Goal: Task Accomplishment & Management: Manage account settings

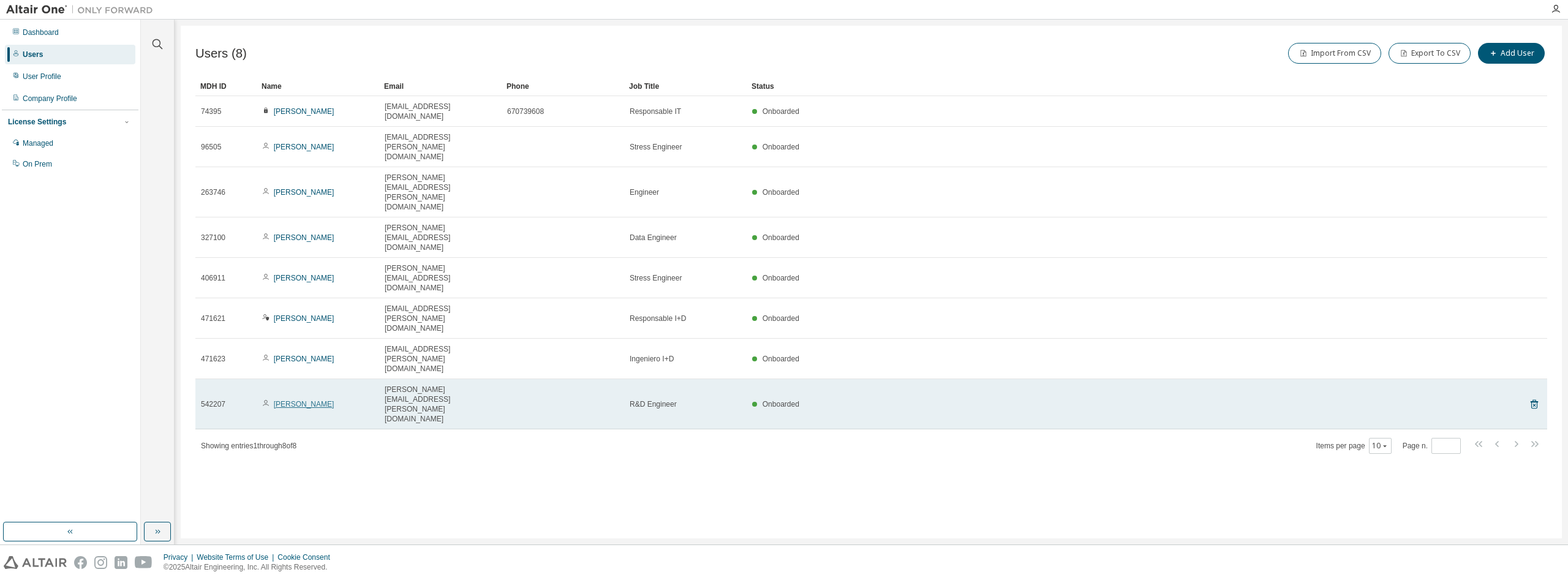
click at [320, 400] on link "Arturo Rodriguez" at bounding box center [304, 404] width 60 height 8
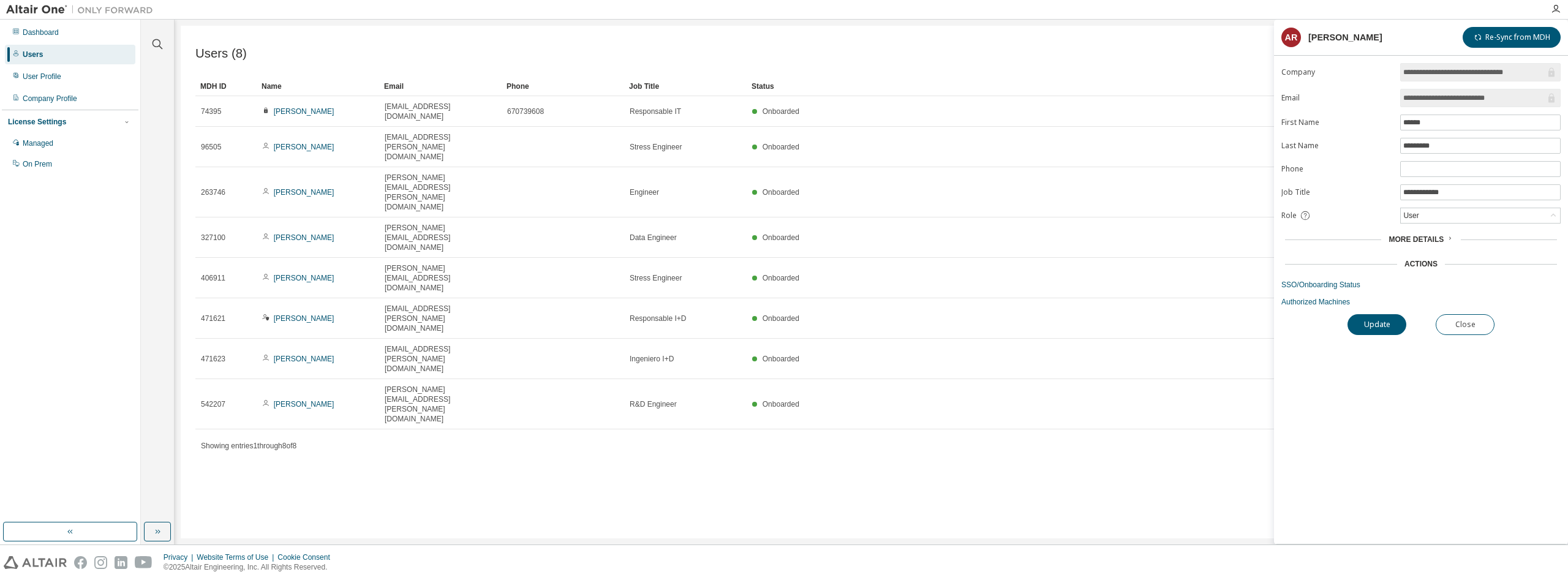
click at [1435, 241] on span "More Details" at bounding box center [1416, 239] width 55 height 8
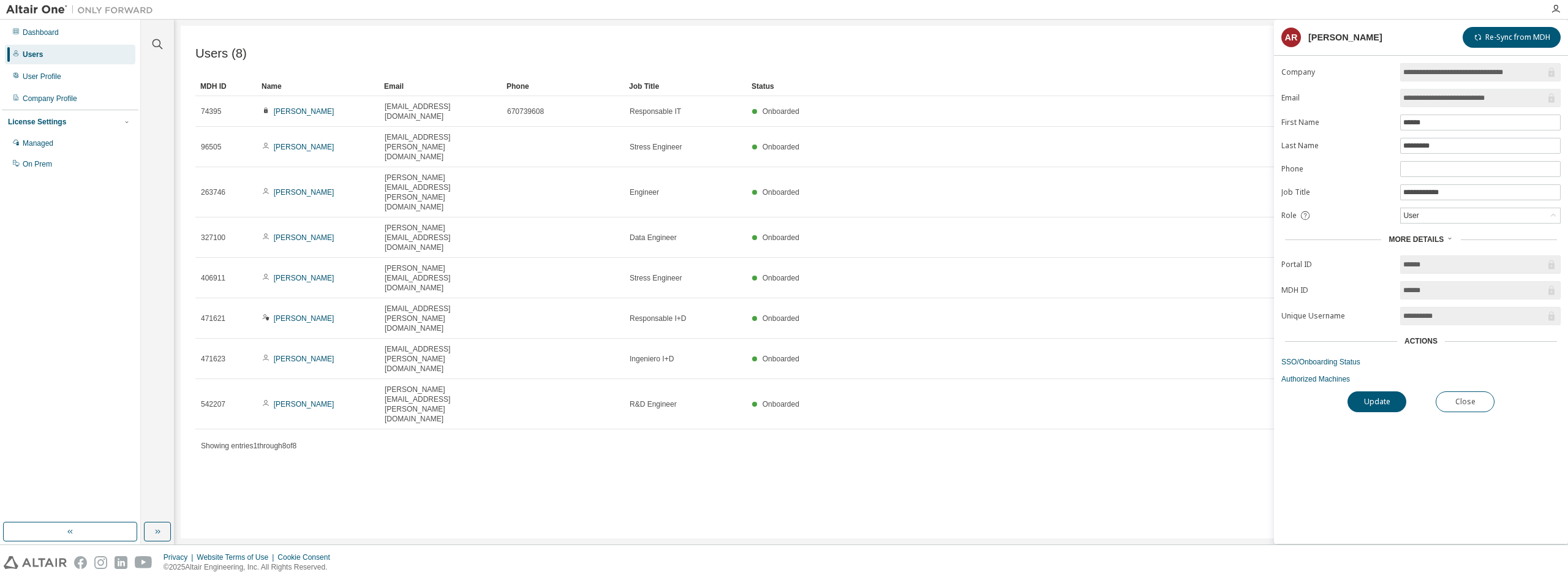
click at [1426, 346] on div "Actions" at bounding box center [1421, 341] width 33 height 10
click at [43, 145] on div "Managed" at bounding box center [37, 143] width 31 height 10
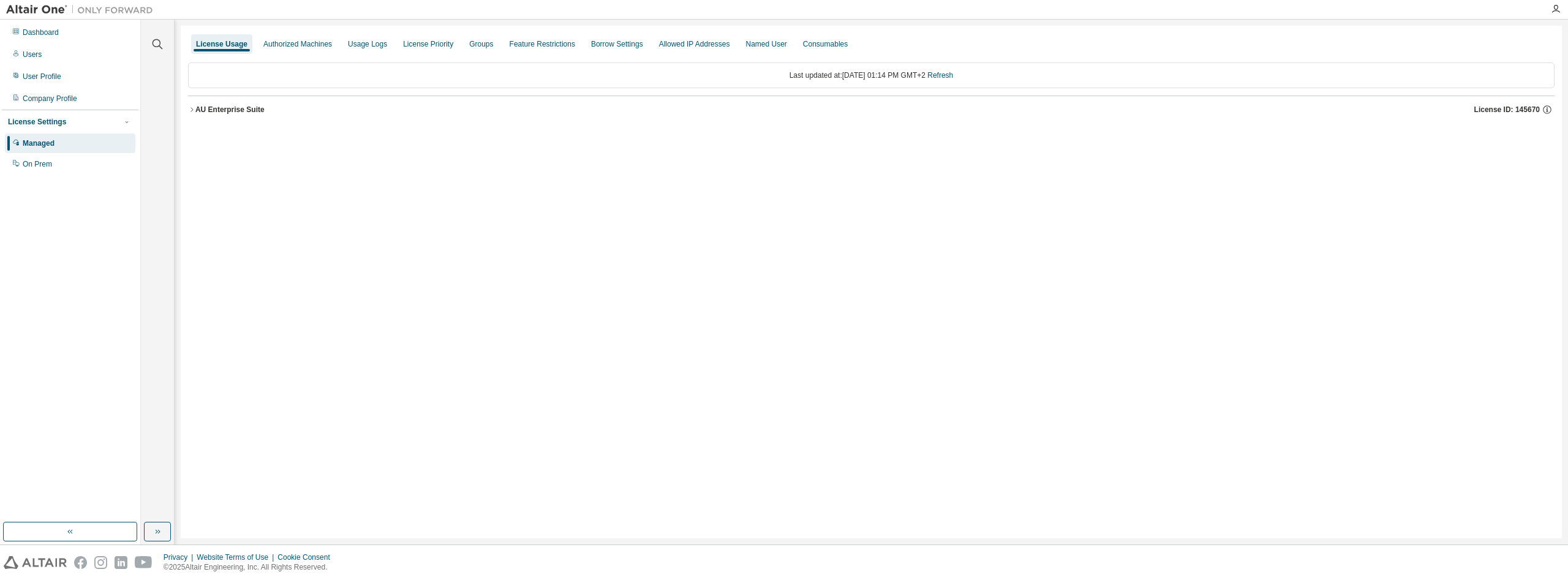
click at [222, 112] on div "AU Enterprise Suite" at bounding box center [230, 109] width 70 height 10
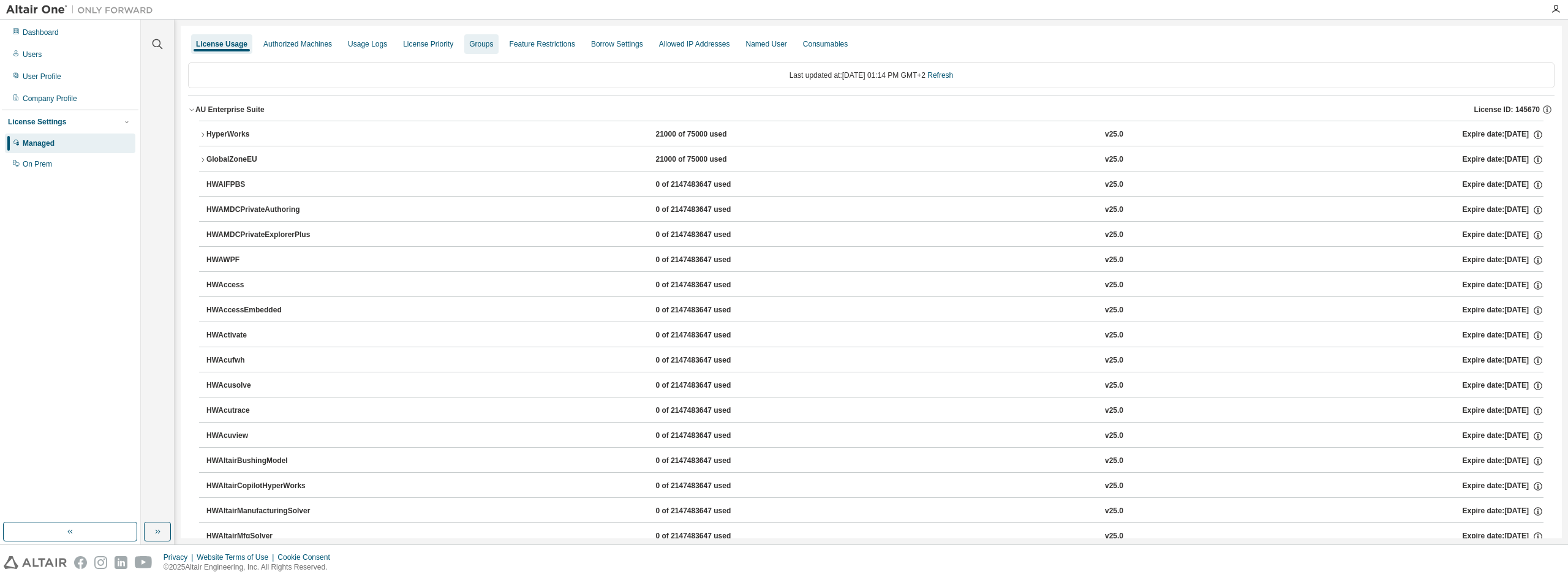
click at [479, 45] on div "Groups" at bounding box center [480, 44] width 24 height 10
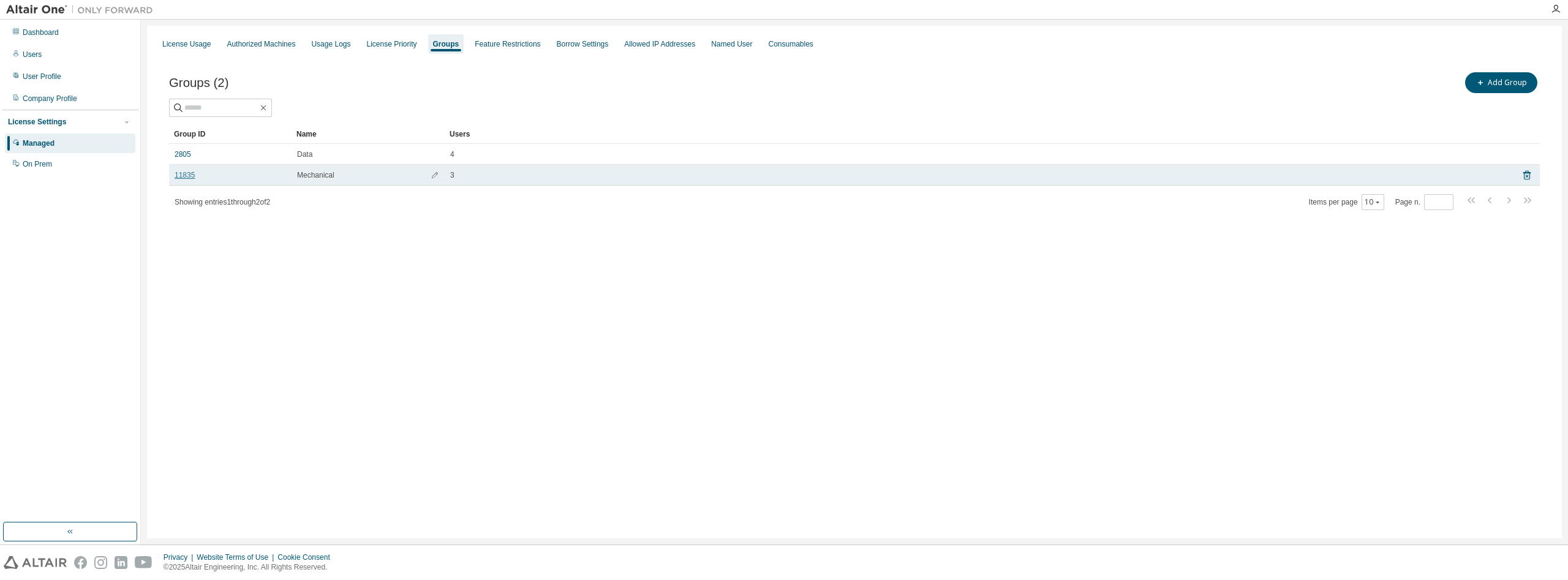
click at [184, 175] on link "11835" at bounding box center [185, 176] width 20 height 10
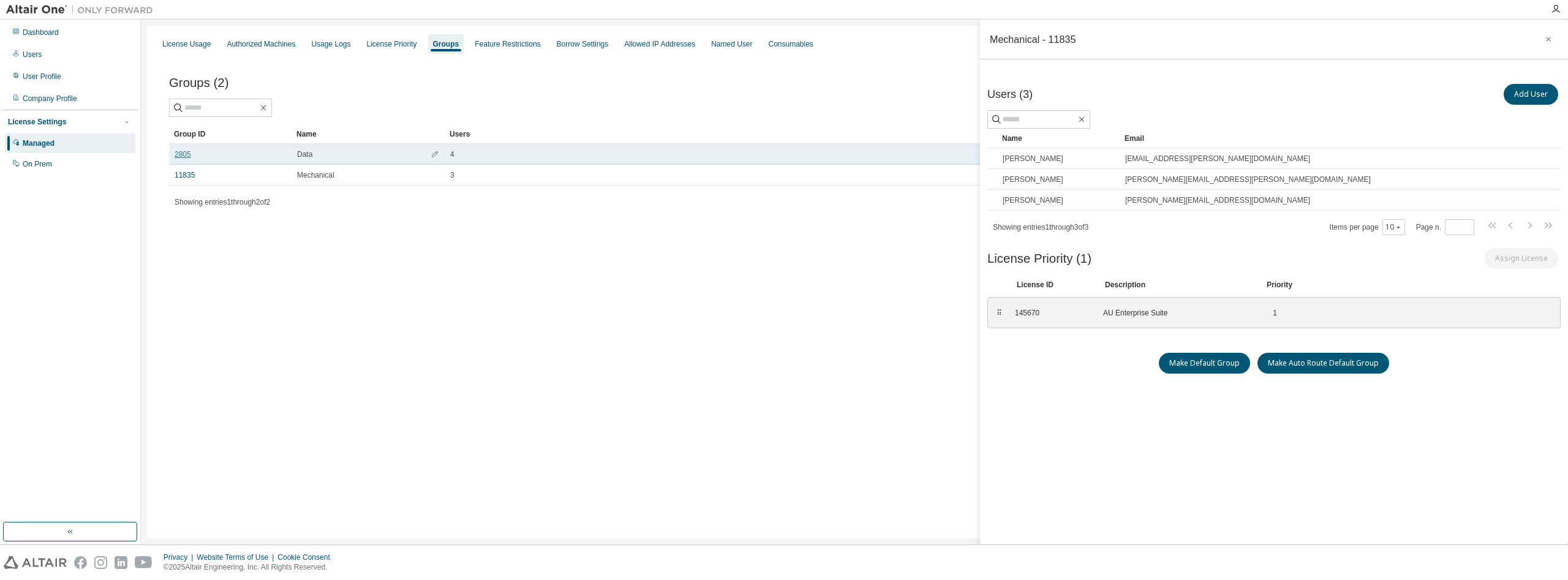
click at [181, 157] on link "2805" at bounding box center [183, 154] width 17 height 10
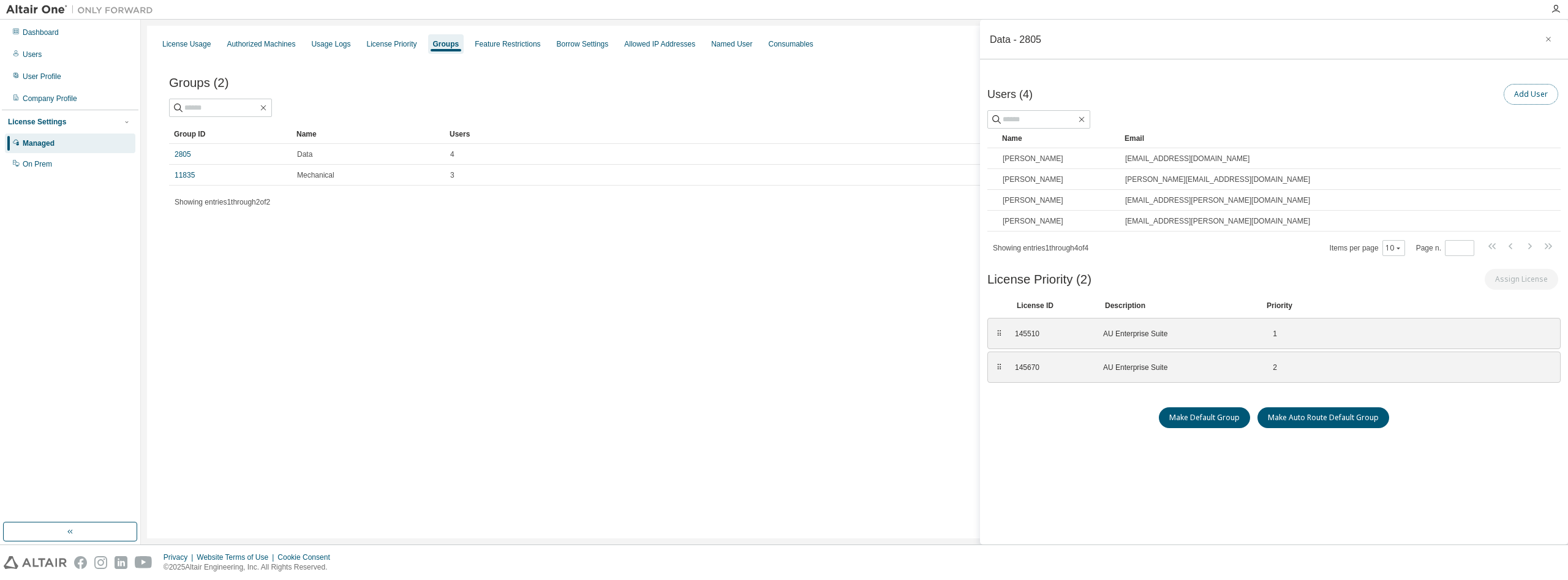
click at [1531, 95] on button "Add User" at bounding box center [1531, 94] width 55 height 21
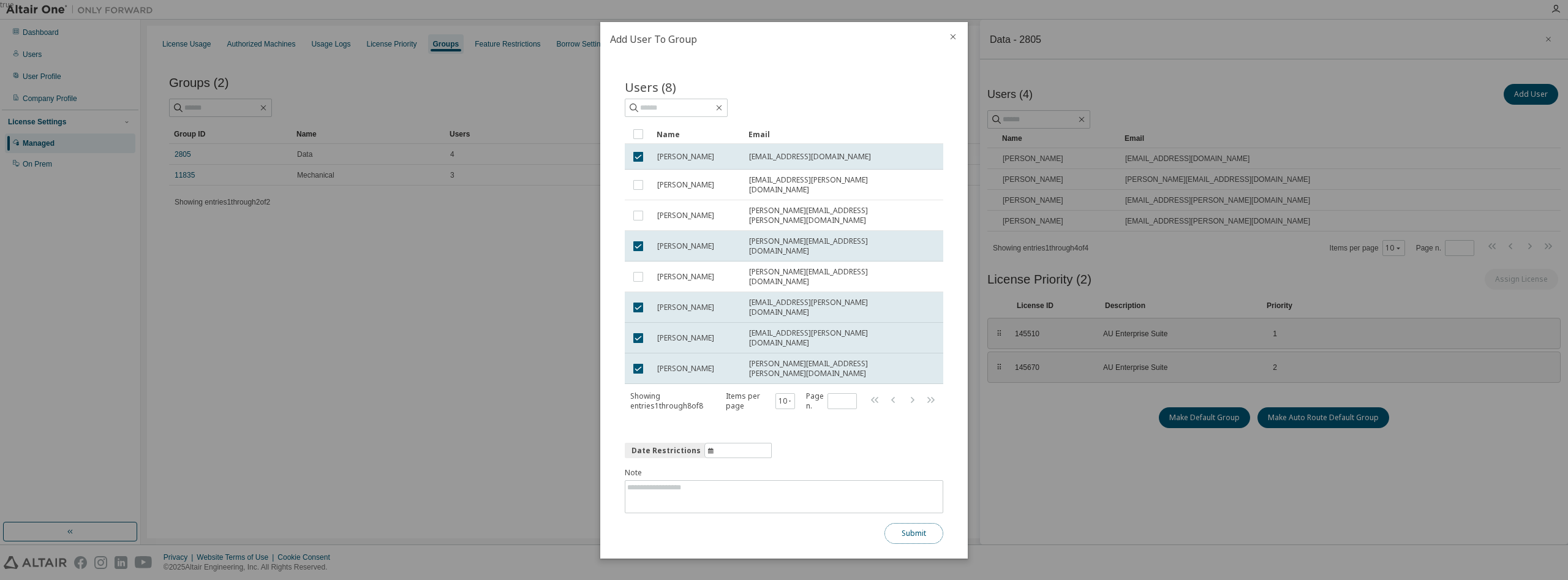
click at [903, 523] on button "Submit" at bounding box center [914, 533] width 59 height 21
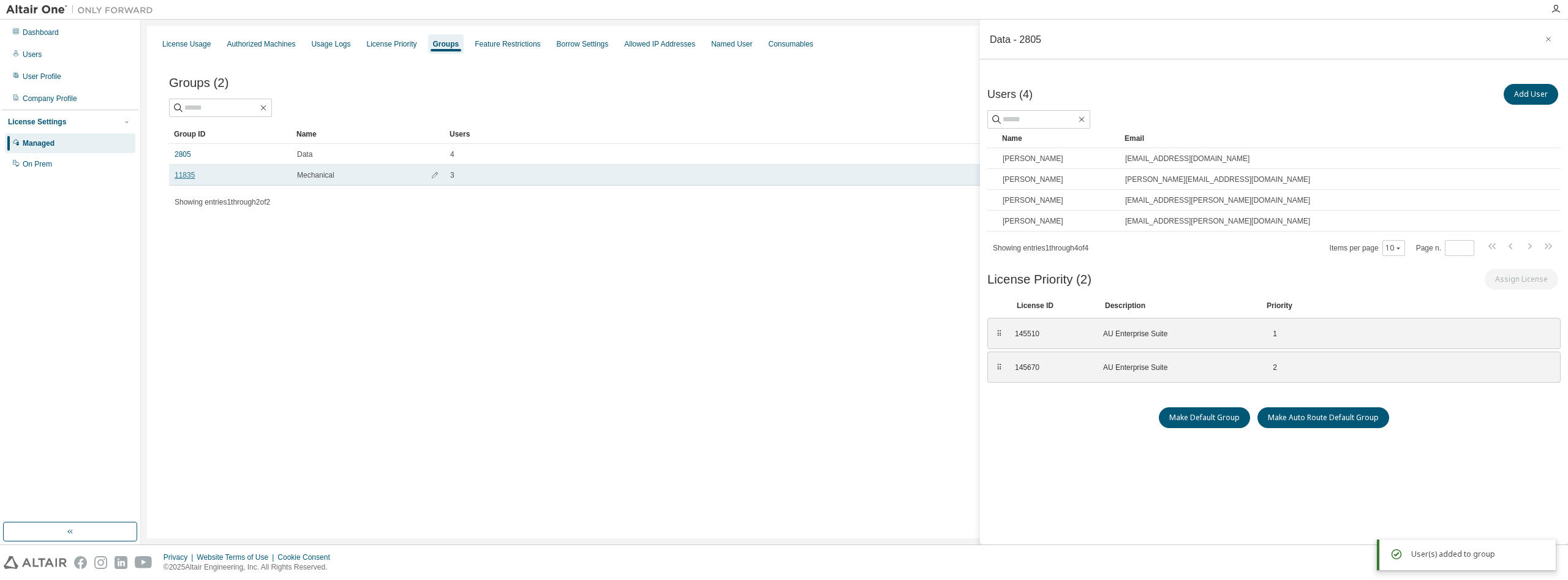
click at [185, 177] on link "11835" at bounding box center [185, 176] width 20 height 10
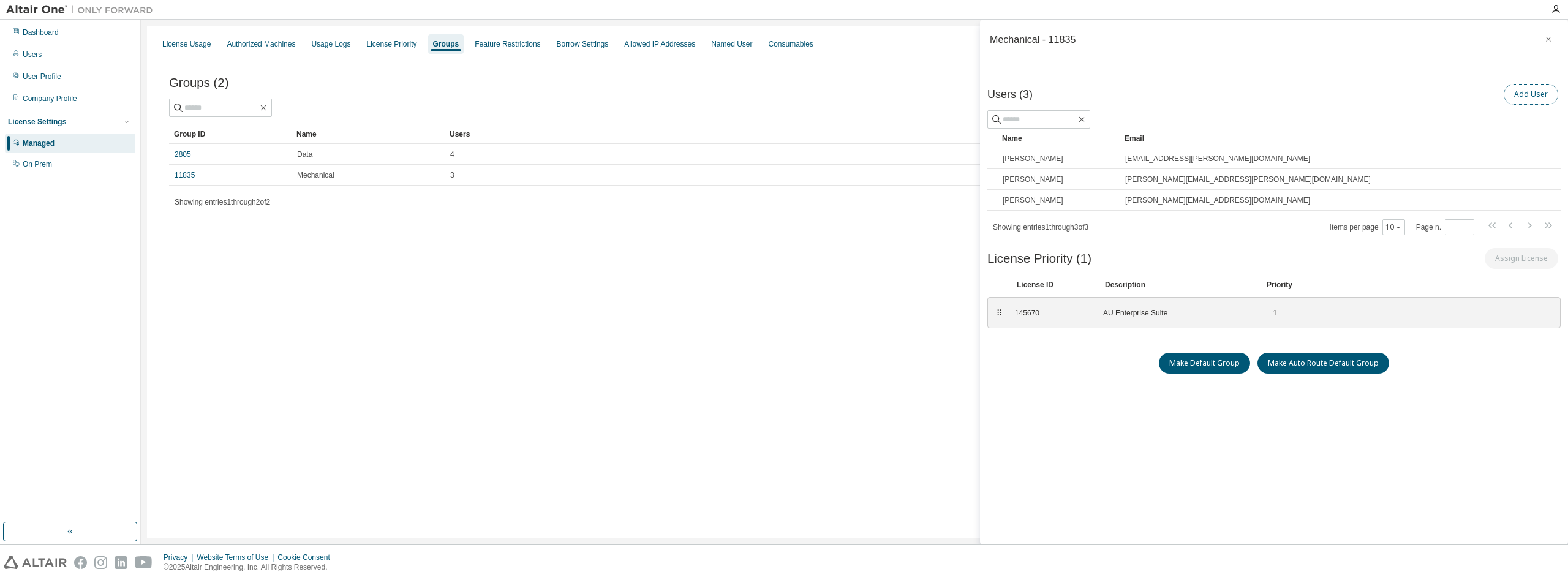
click at [1532, 95] on button "Add User" at bounding box center [1531, 94] width 55 height 21
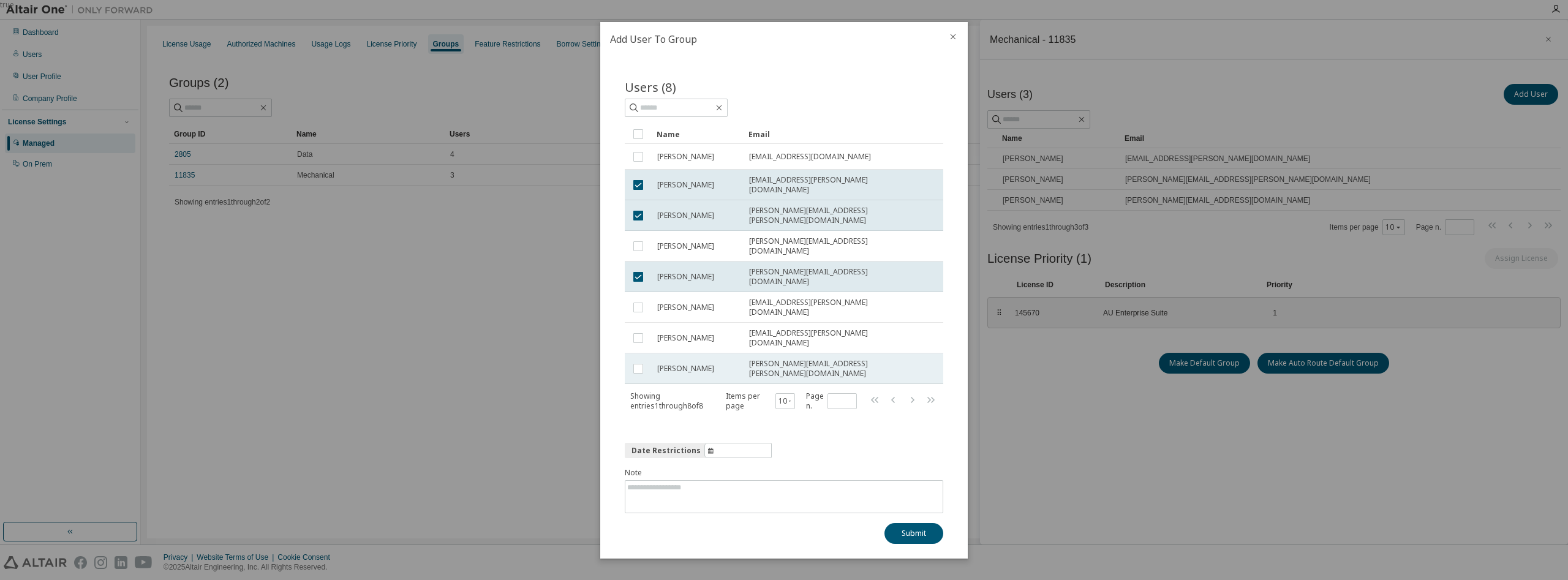
click at [680, 364] on span "Arturo Rodriguez" at bounding box center [685, 369] width 57 height 10
click at [918, 523] on button "Submit" at bounding box center [914, 533] width 59 height 21
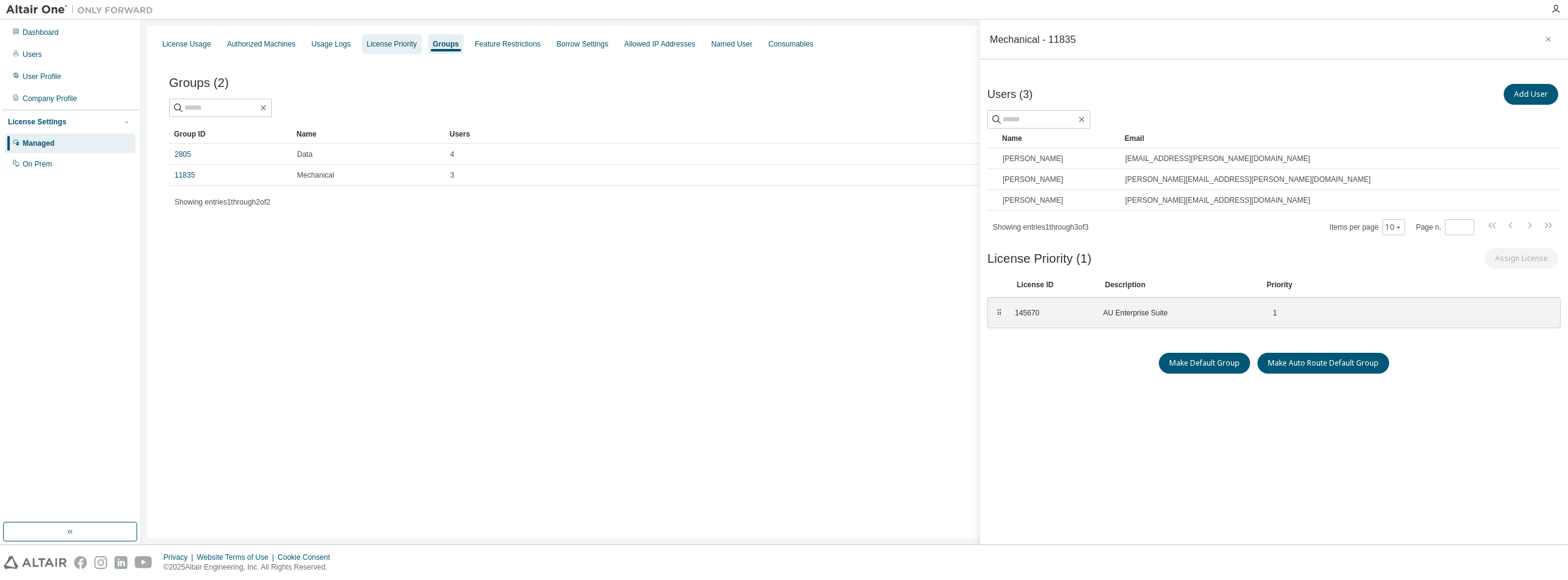
click at [397, 41] on div "License Priority" at bounding box center [392, 44] width 51 height 10
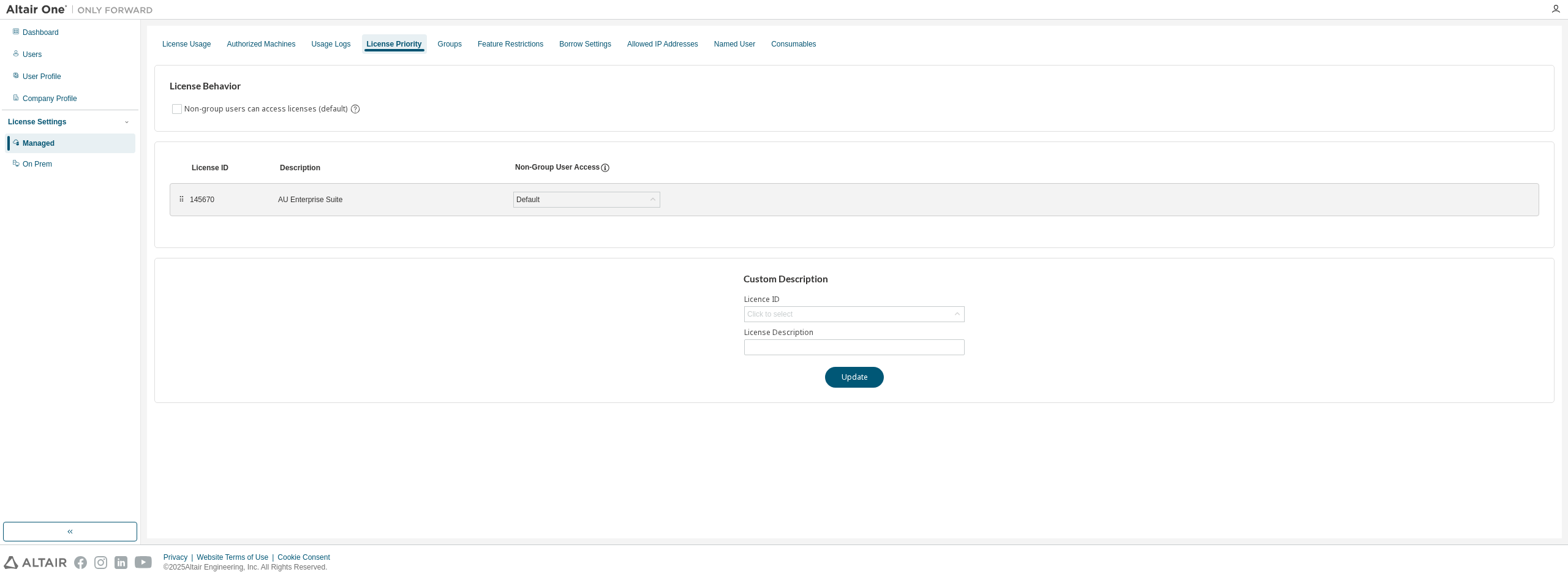
click at [205, 198] on div "145670" at bounding box center [226, 200] width 74 height 10
click at [620, 199] on div "Default" at bounding box center [586, 200] width 146 height 15
click at [446, 50] on div "Groups" at bounding box center [450, 44] width 34 height 20
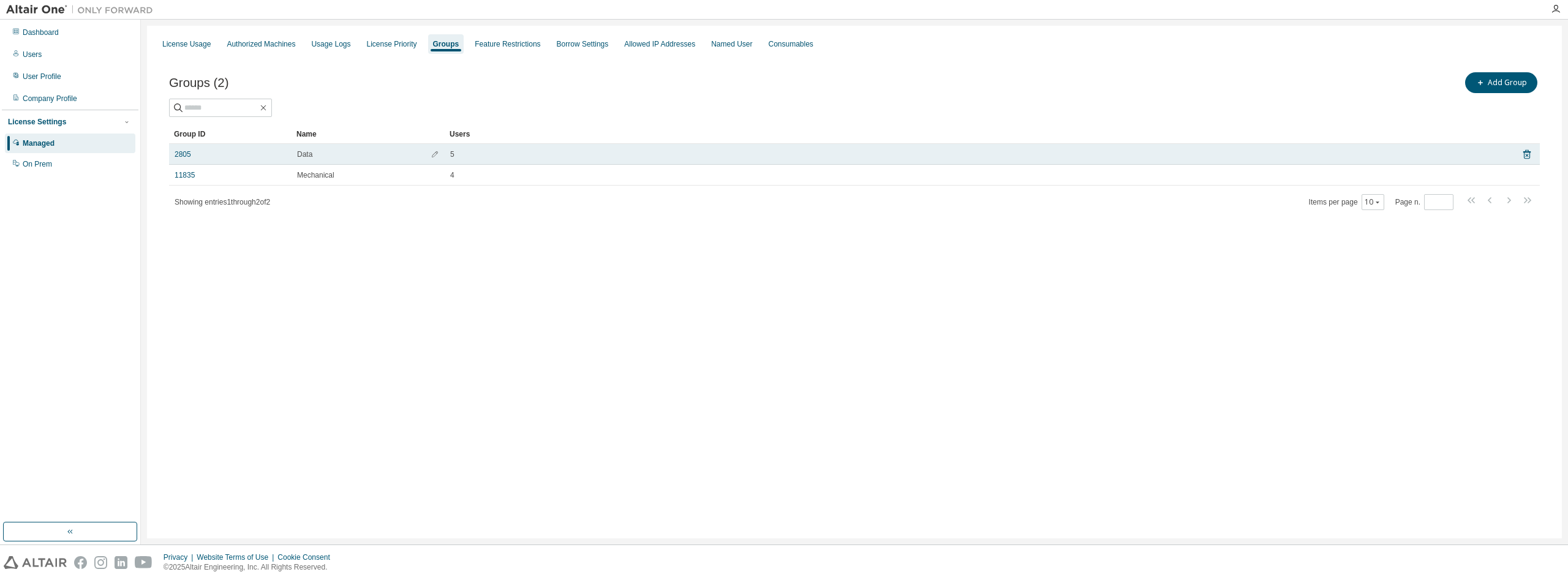
click at [309, 155] on span "Data" at bounding box center [305, 154] width 15 height 10
click at [186, 150] on link "2805" at bounding box center [183, 154] width 17 height 10
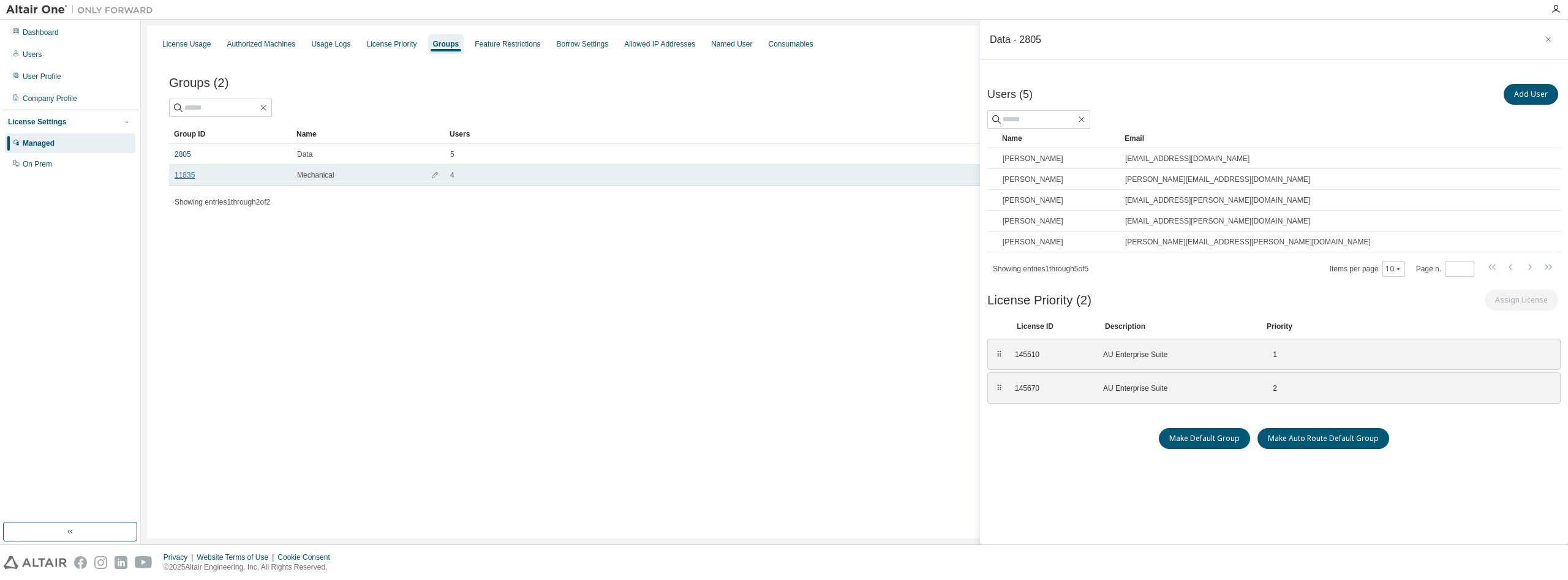
click at [190, 173] on link "11835" at bounding box center [185, 176] width 20 height 10
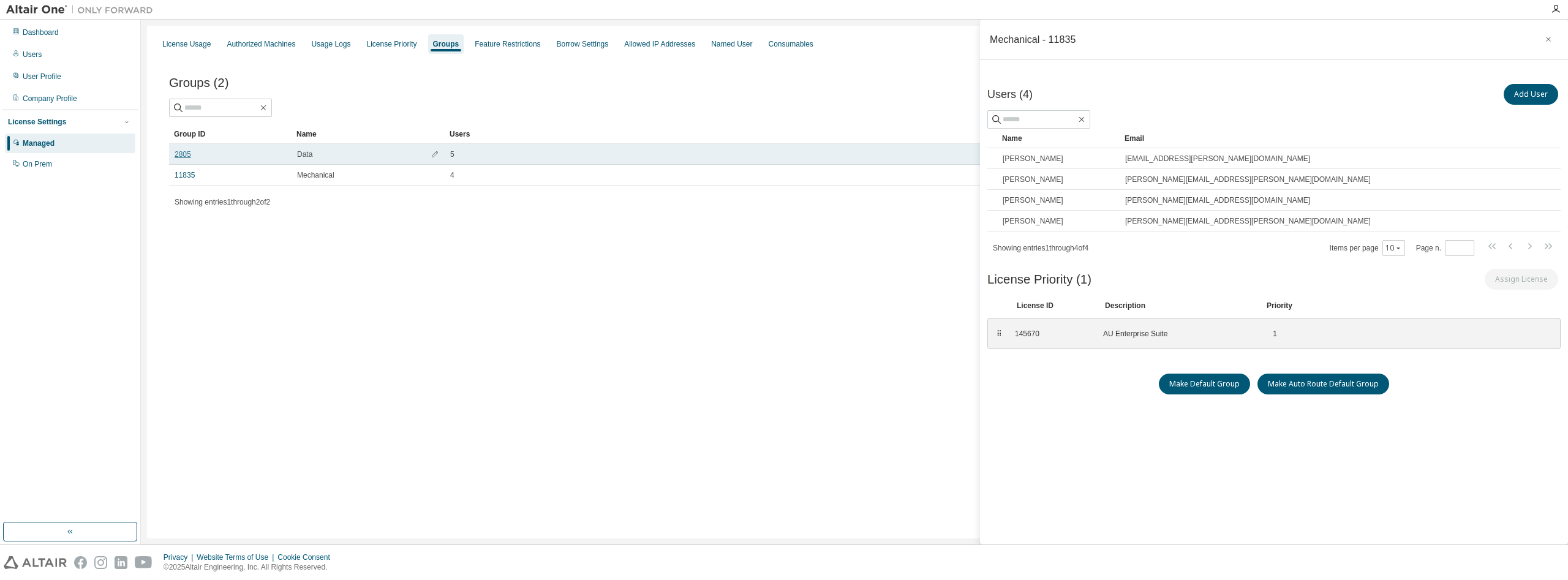
click at [186, 157] on link "2805" at bounding box center [183, 154] width 17 height 10
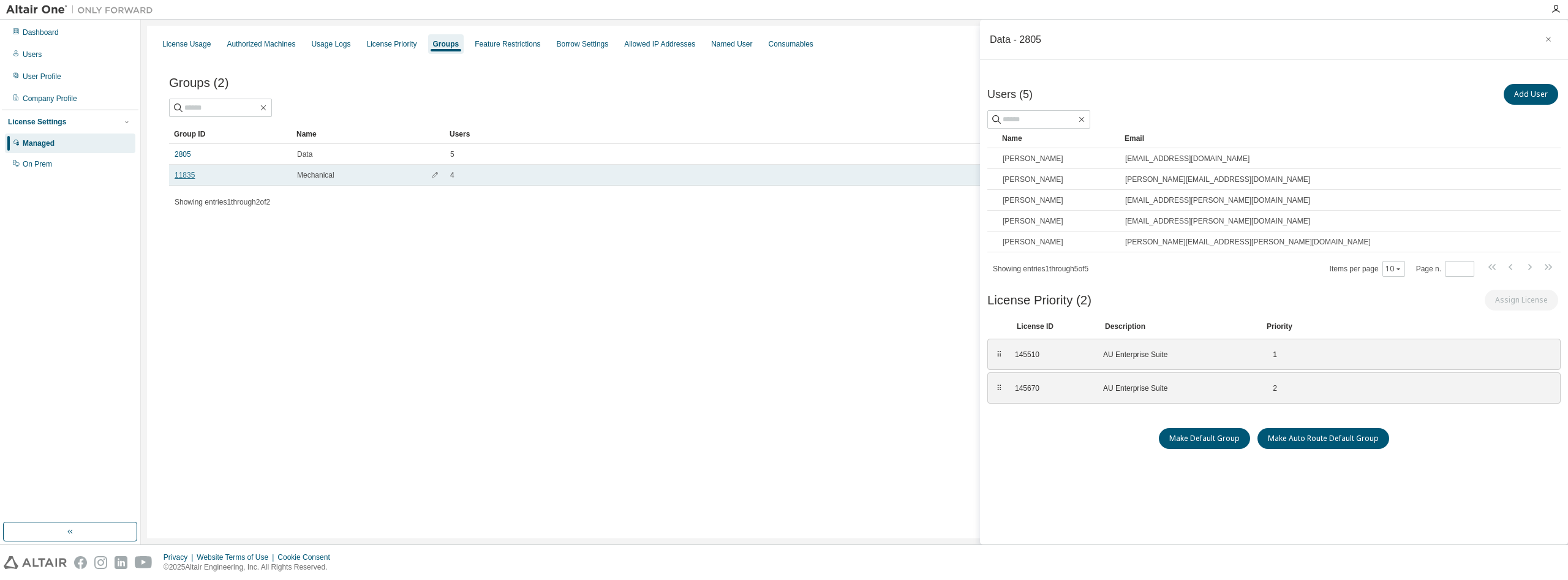
click at [182, 175] on link "11835" at bounding box center [185, 176] width 20 height 10
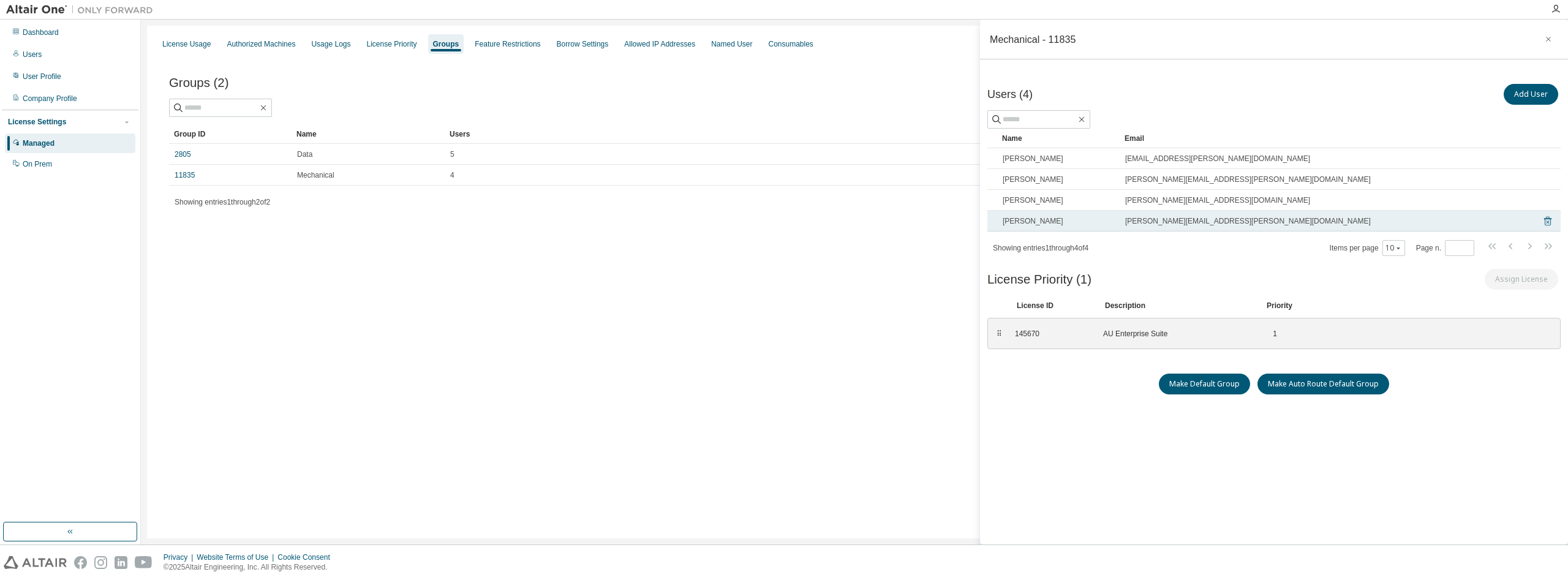
click at [1547, 220] on icon at bounding box center [1547, 221] width 7 height 9
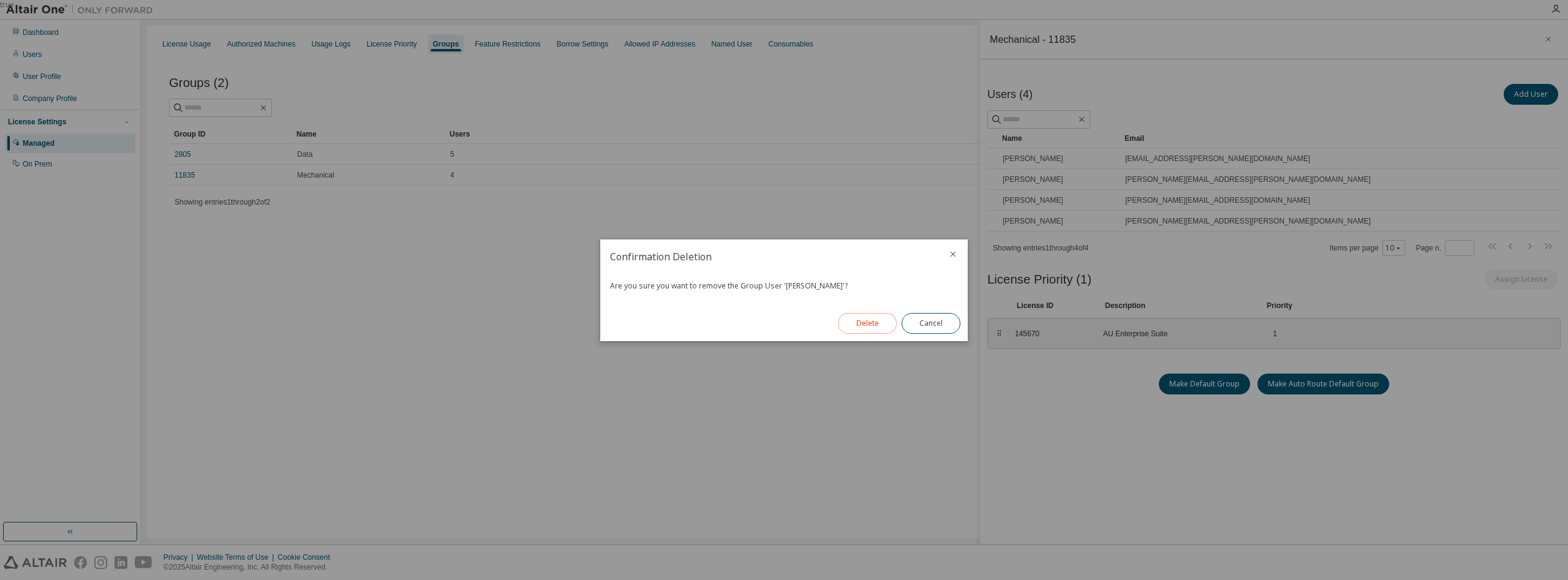
click at [859, 322] on button "Delete" at bounding box center [867, 323] width 59 height 21
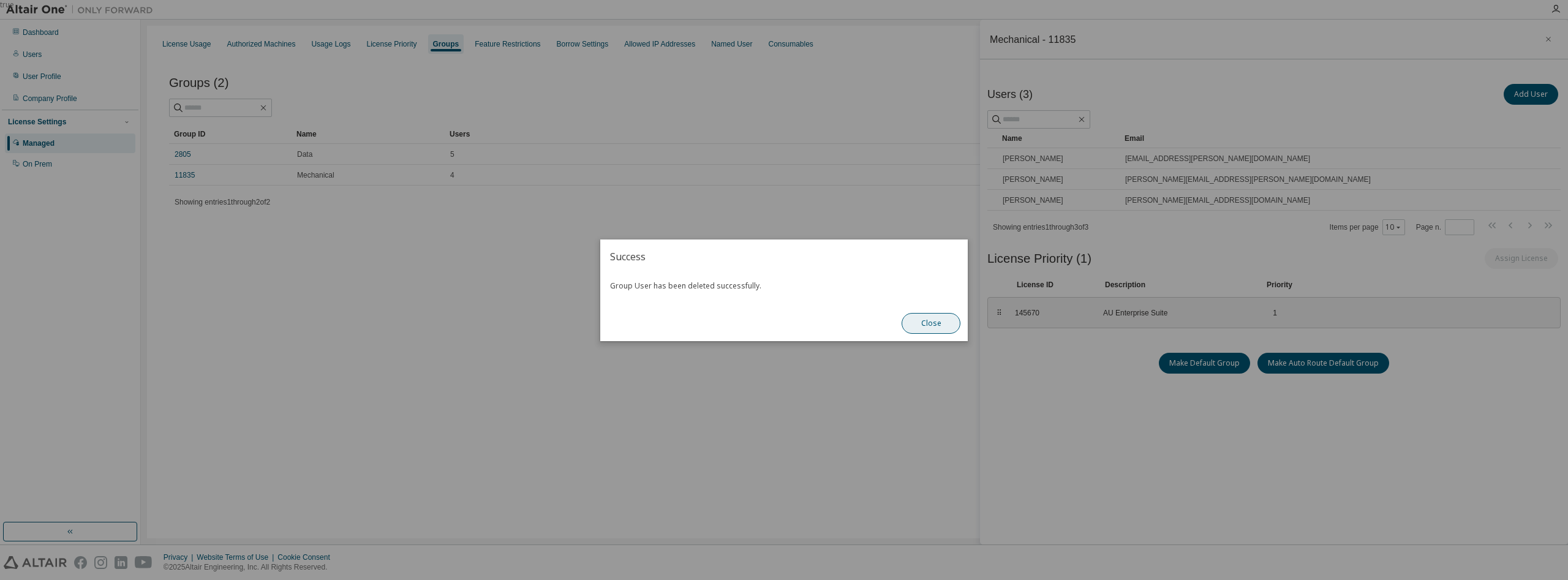
click at [920, 326] on button "Close" at bounding box center [930, 323] width 59 height 21
